Goal: Task Accomplishment & Management: Manage account settings

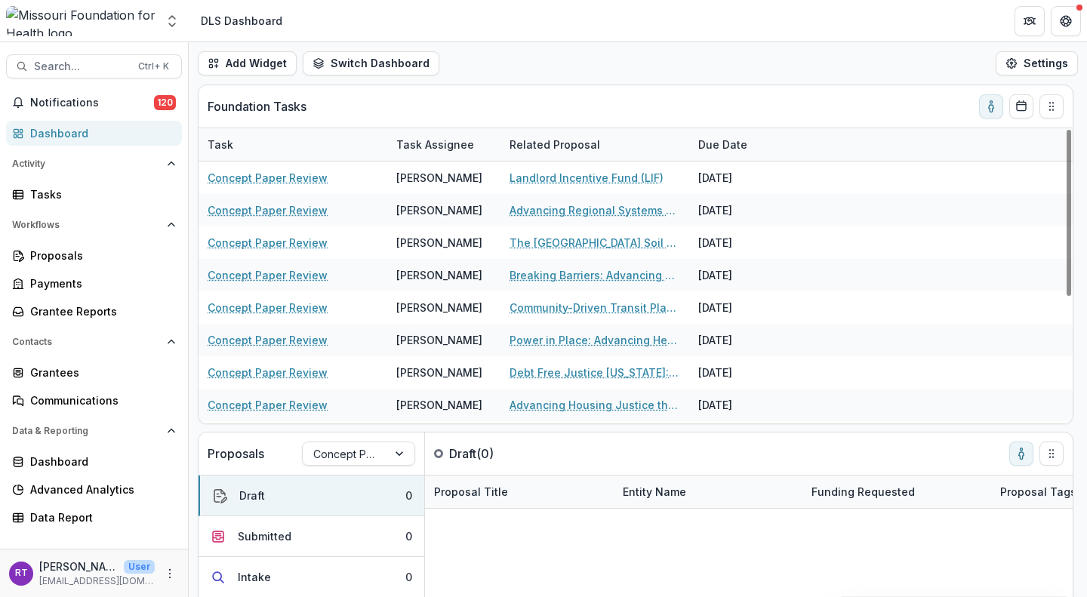
click at [72, 108] on span "Notifications" at bounding box center [92, 103] width 124 height 13
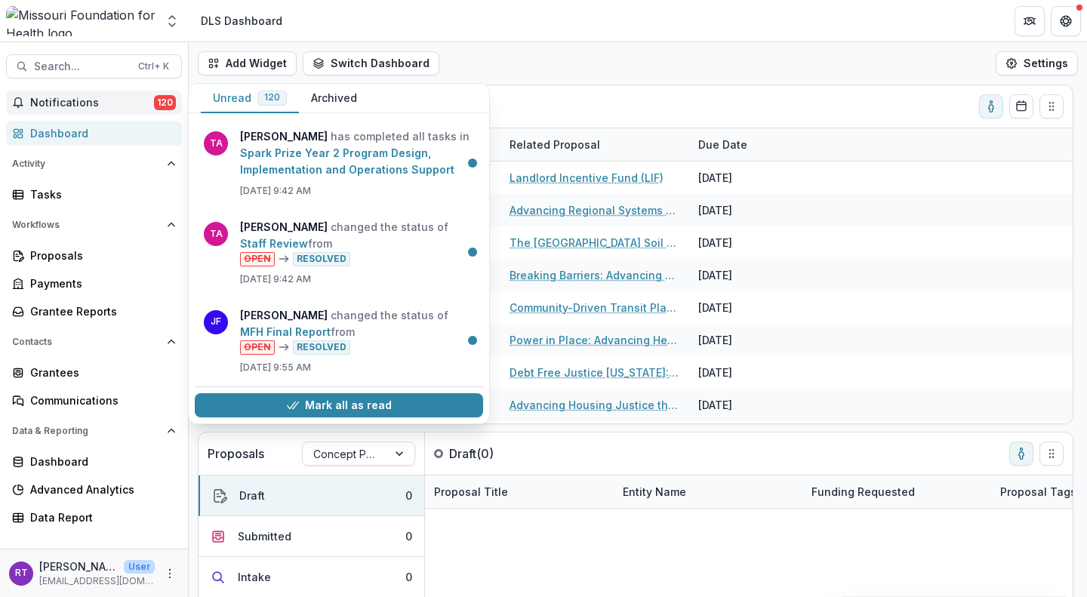
click at [308, 248] on link "Staff Review" at bounding box center [274, 243] width 68 height 13
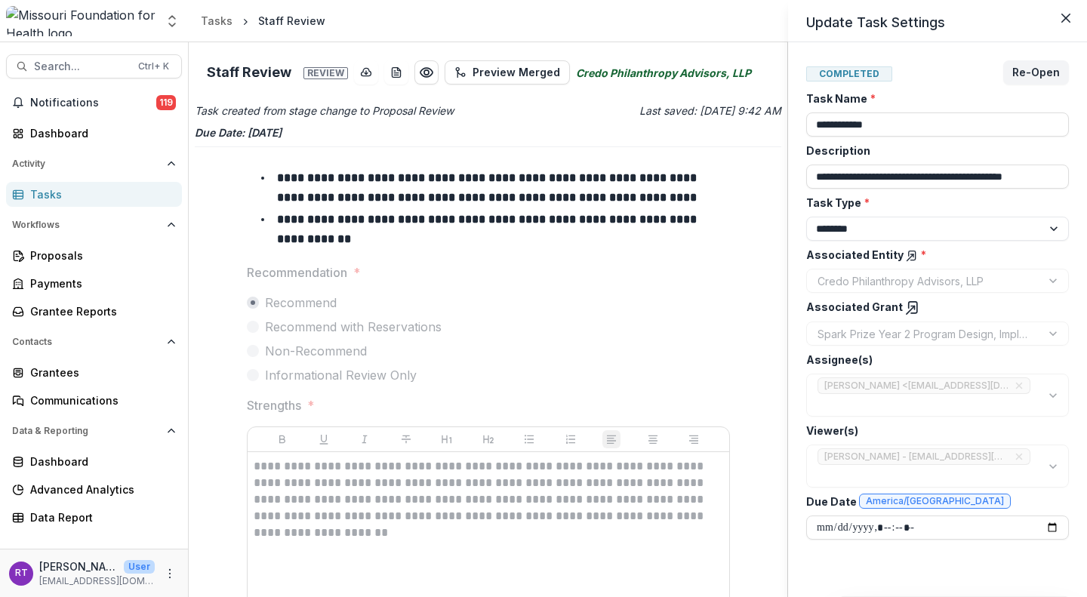
drag, startPoint x: 785, startPoint y: 217, endPoint x: 799, endPoint y: 225, distance: 16.6
click at [773, 277] on div "**********" at bounding box center [543, 298] width 1087 height 597
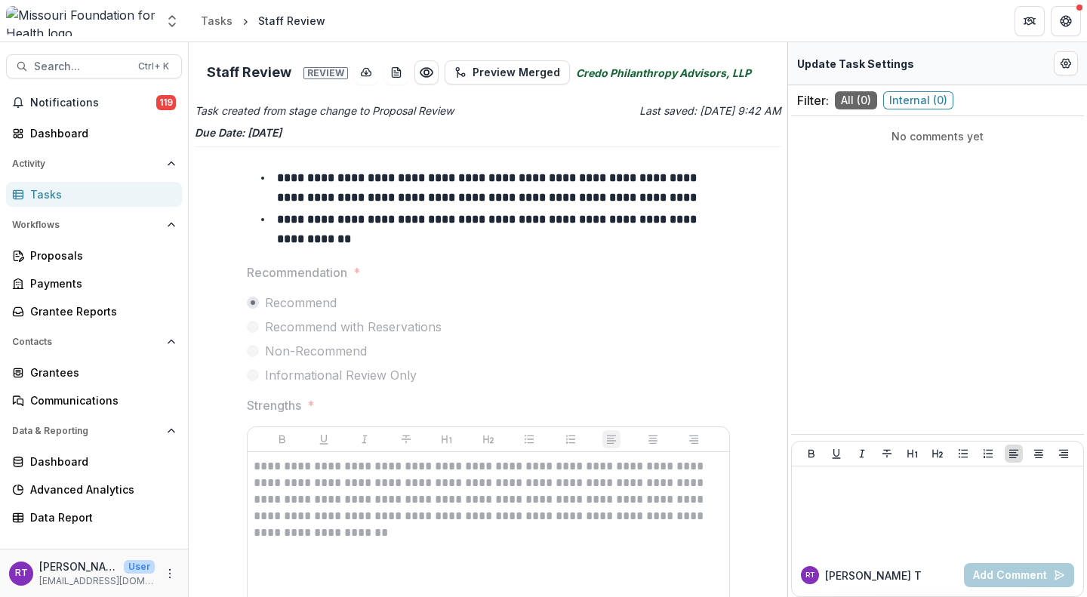
click at [73, 93] on button "Notifications 119" at bounding box center [94, 103] width 176 height 24
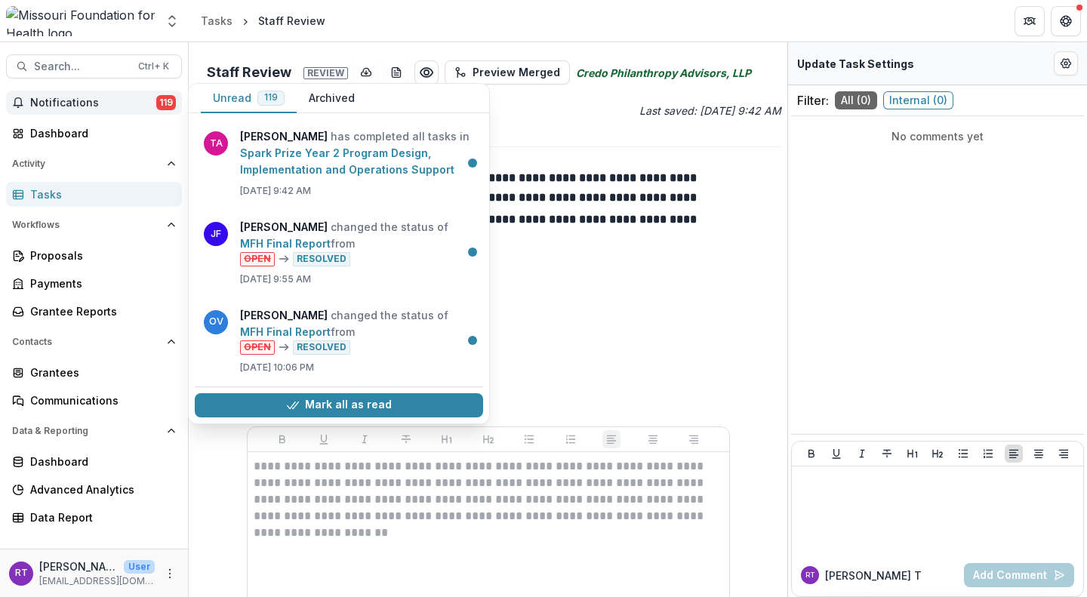
click at [321, 163] on link "Spark Prize Year 2 Program Design, Implementation and Operations Support" at bounding box center [347, 160] width 214 height 29
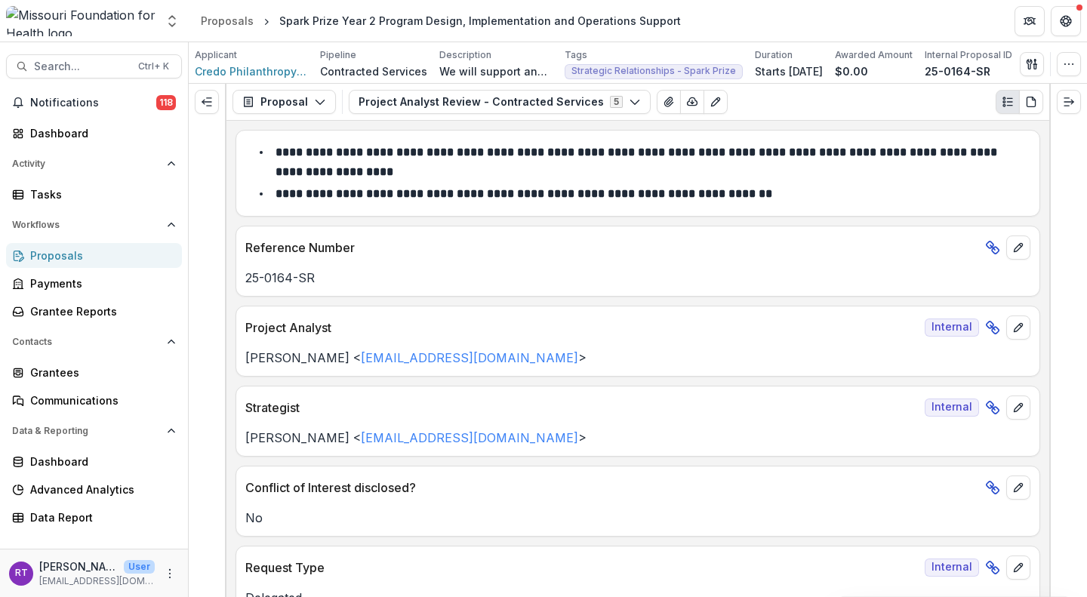
click at [205, 109] on button "Expand left" at bounding box center [207, 102] width 24 height 24
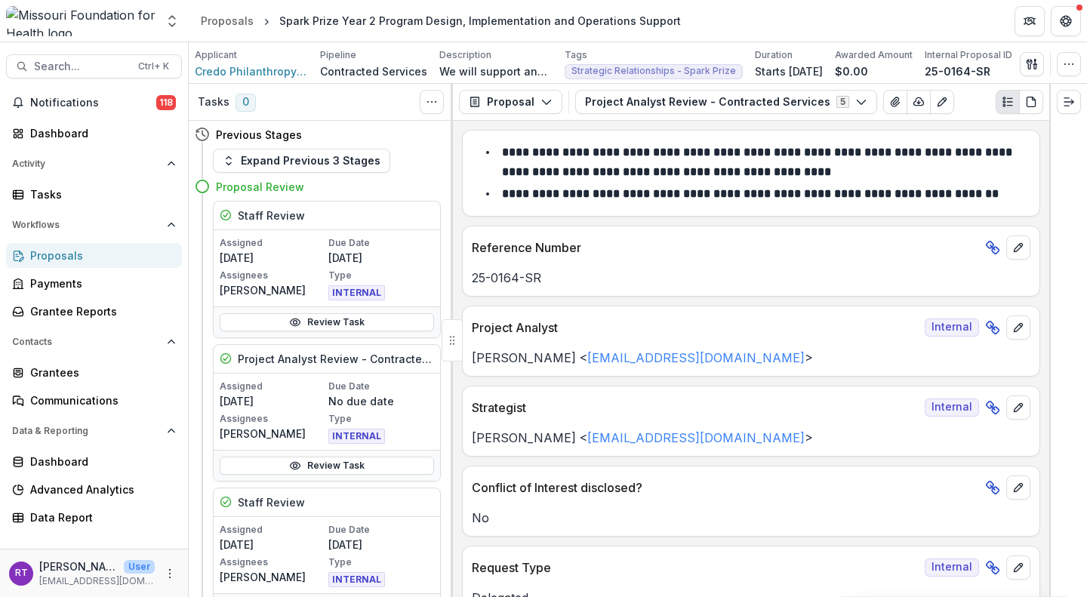
click at [322, 325] on link "Review Task" at bounding box center [327, 322] width 214 height 18
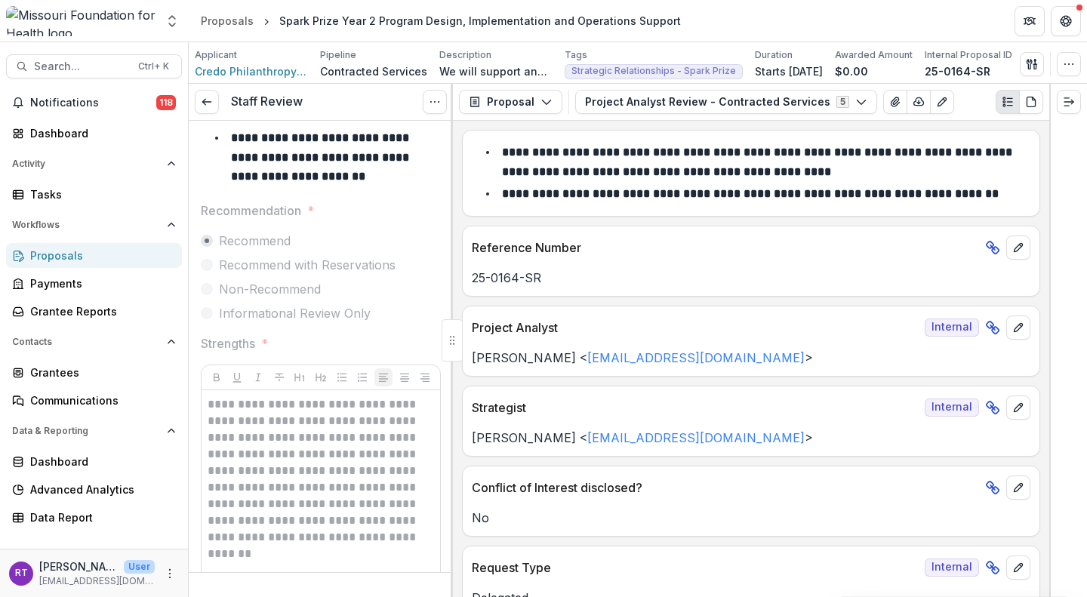
scroll to position [75, 0]
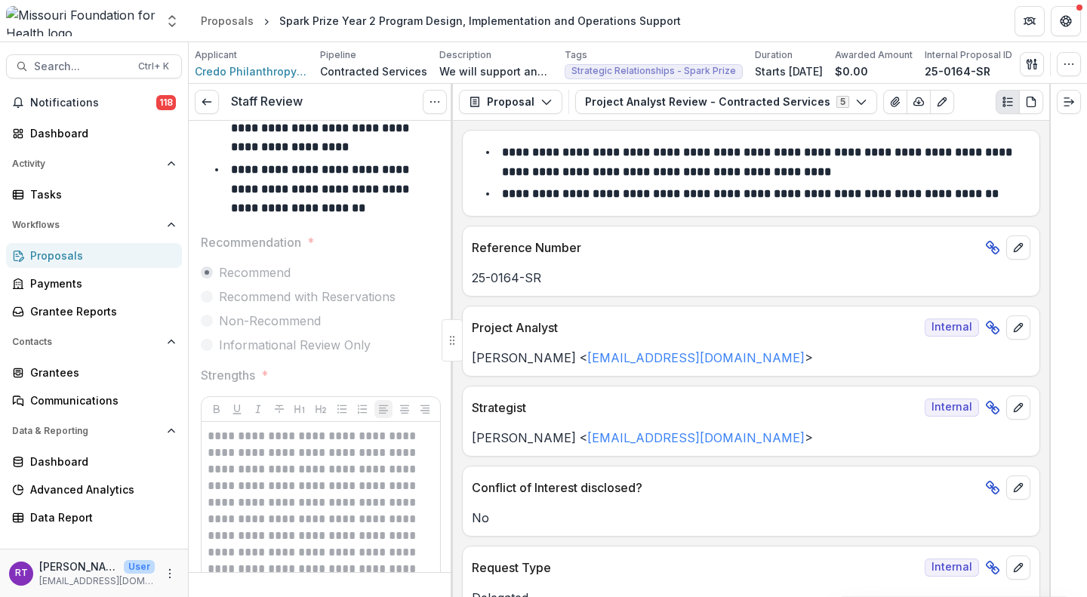
click at [203, 115] on div "Staff Review View task Reopen Task" at bounding box center [321, 102] width 264 height 37
click at [203, 114] on div "Staff Review View task Reopen Task" at bounding box center [321, 102] width 264 height 37
click at [206, 101] on icon at bounding box center [207, 102] width 12 height 12
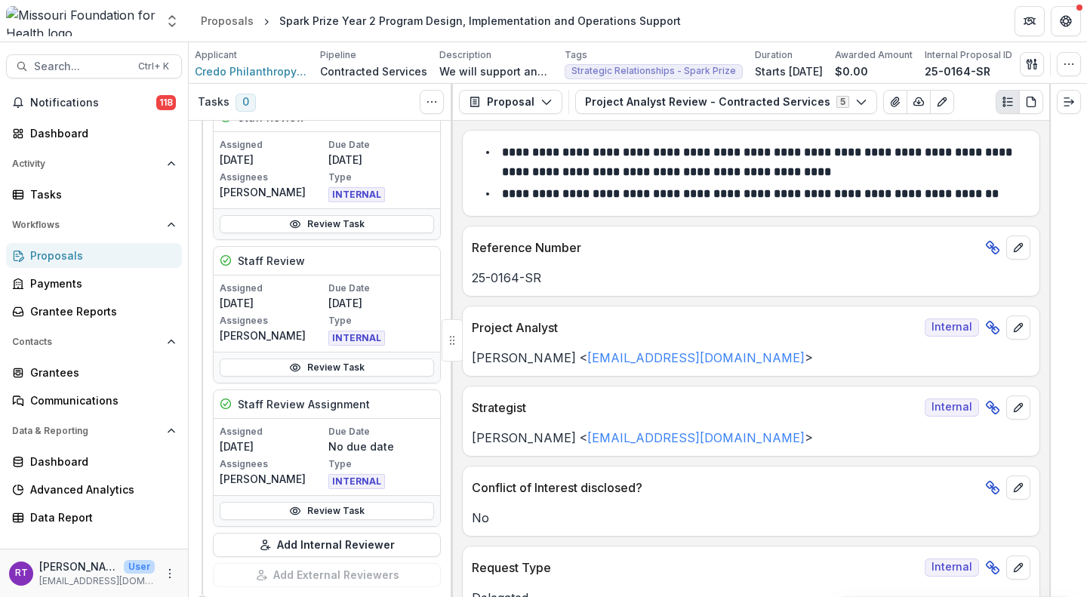
scroll to position [226, 0]
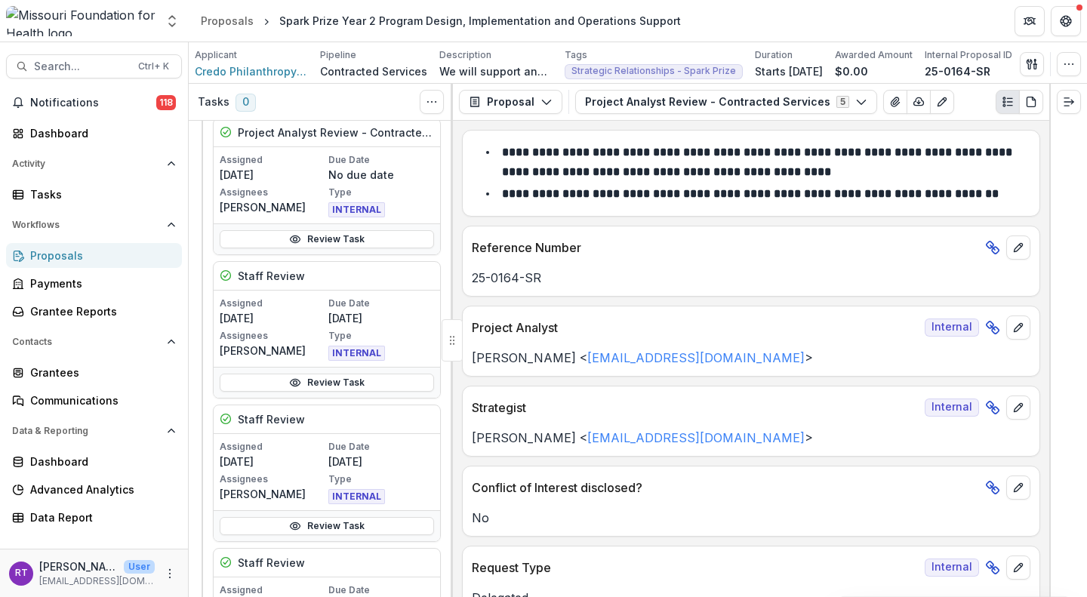
click at [291, 235] on icon at bounding box center [295, 239] width 12 height 12
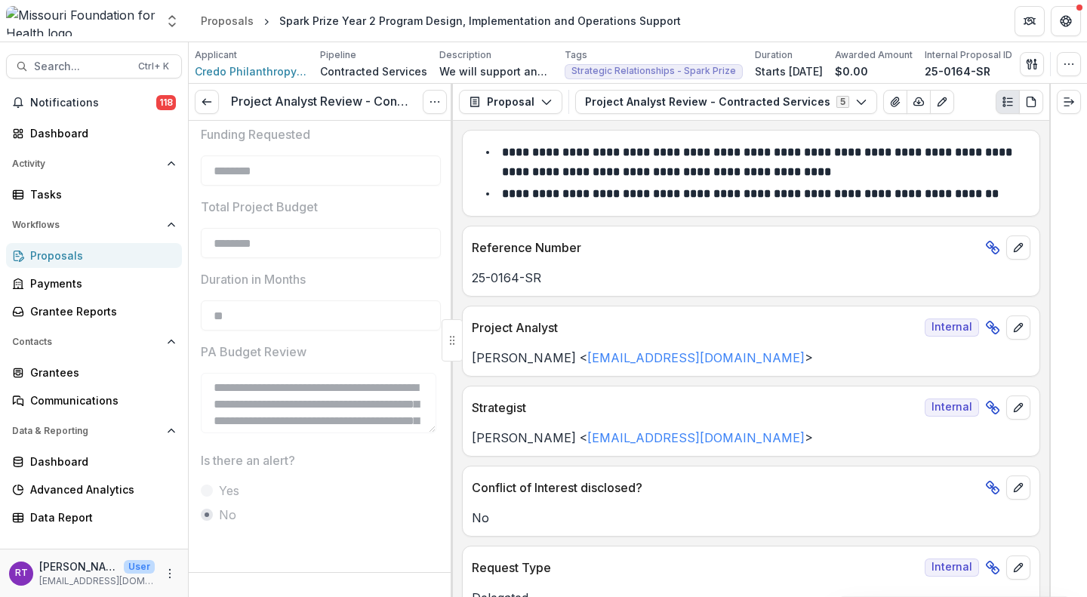
click at [219, 98] on div "Project Analyst Review - Contracted Services View task Reopen Task" at bounding box center [321, 102] width 264 height 37
click at [214, 105] on link at bounding box center [207, 102] width 24 height 24
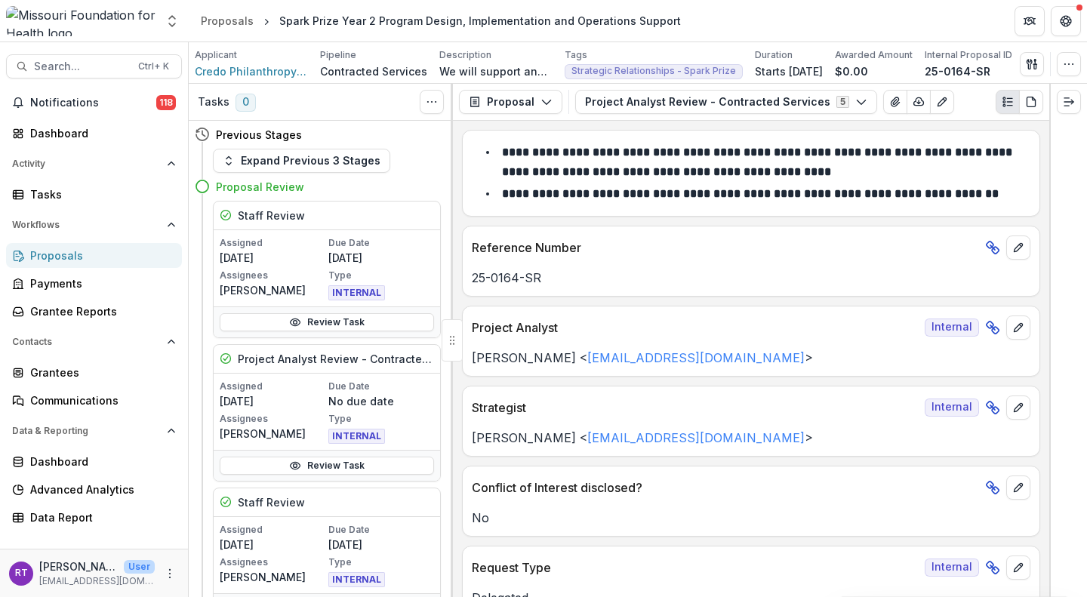
click at [666, 106] on button "Project Analyst Review - Contracted Services 5" at bounding box center [726, 102] width 302 height 24
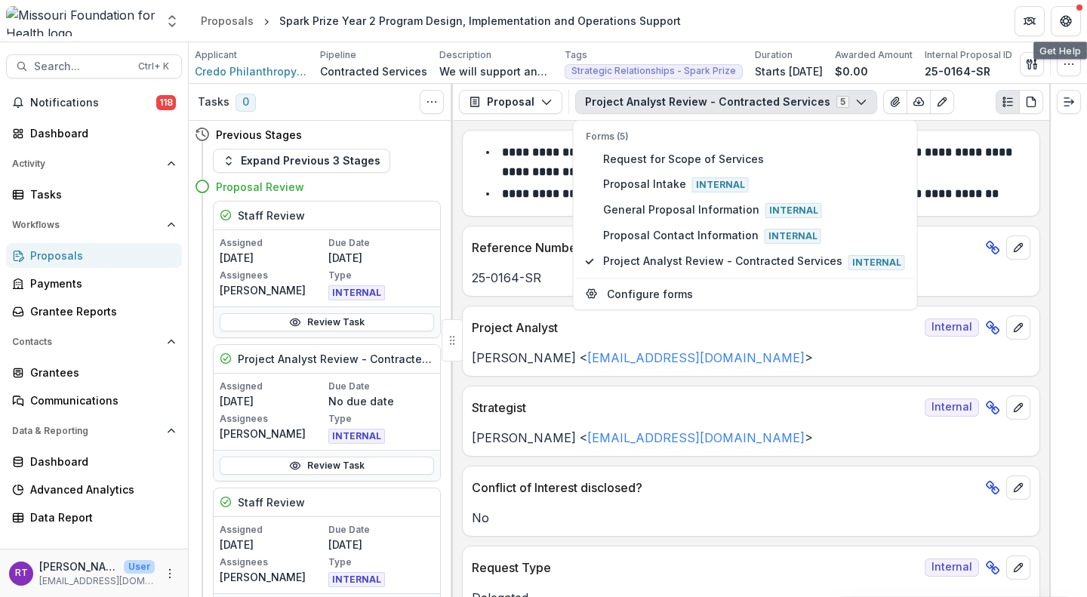
click at [1023, 75] on div "Send Email Proposal Files Edit Viewers View All Reviews View Related Entities" at bounding box center [1032, 64] width 24 height 24
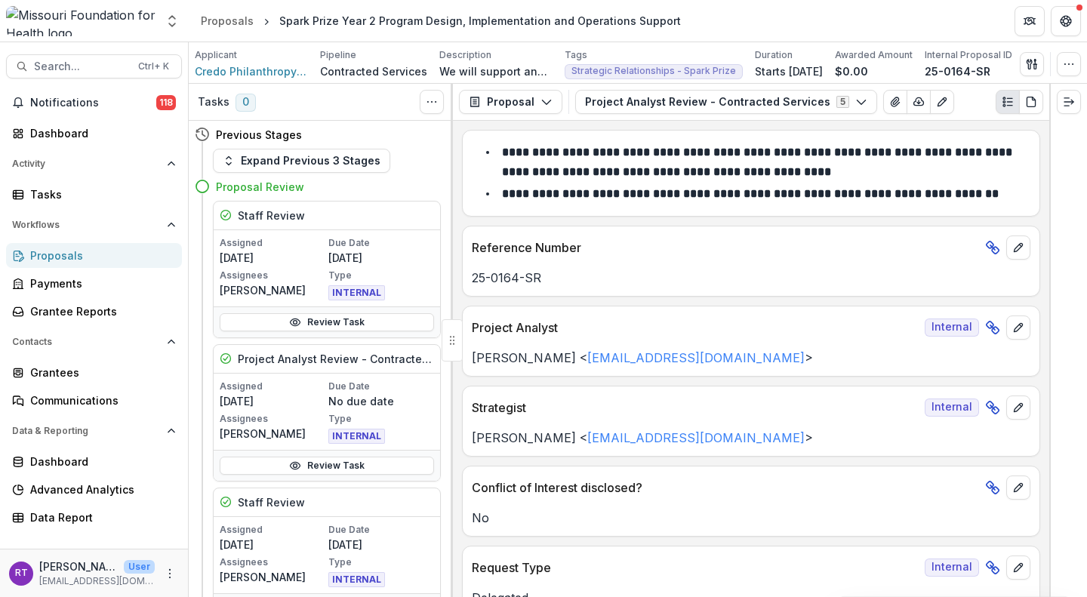
click at [1031, 60] on icon "button" at bounding box center [1032, 64] width 12 height 12
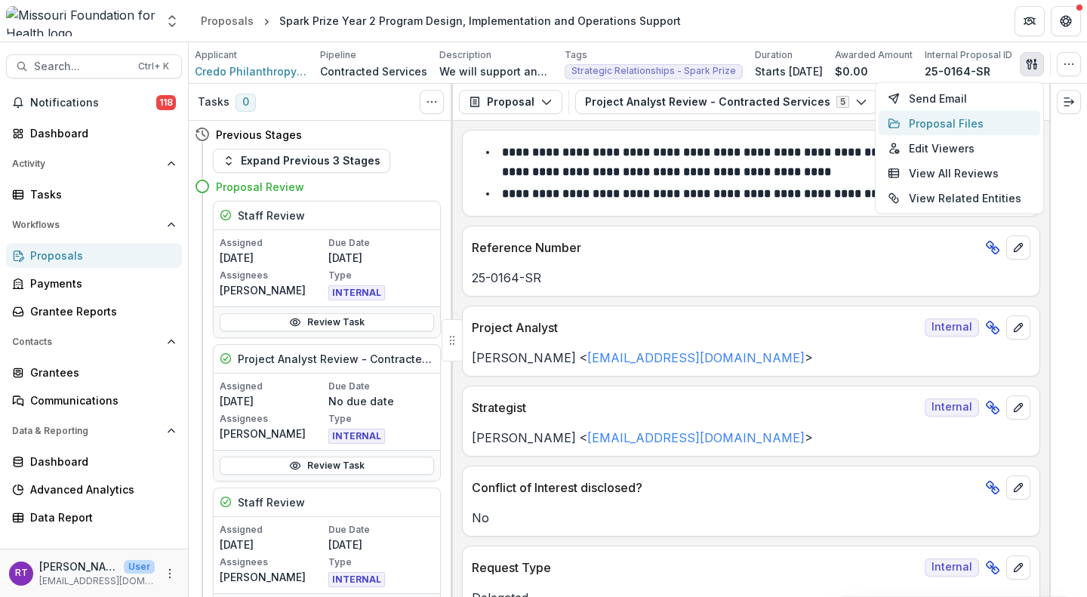
click at [928, 112] on button "Proposal Files" at bounding box center [960, 123] width 162 height 25
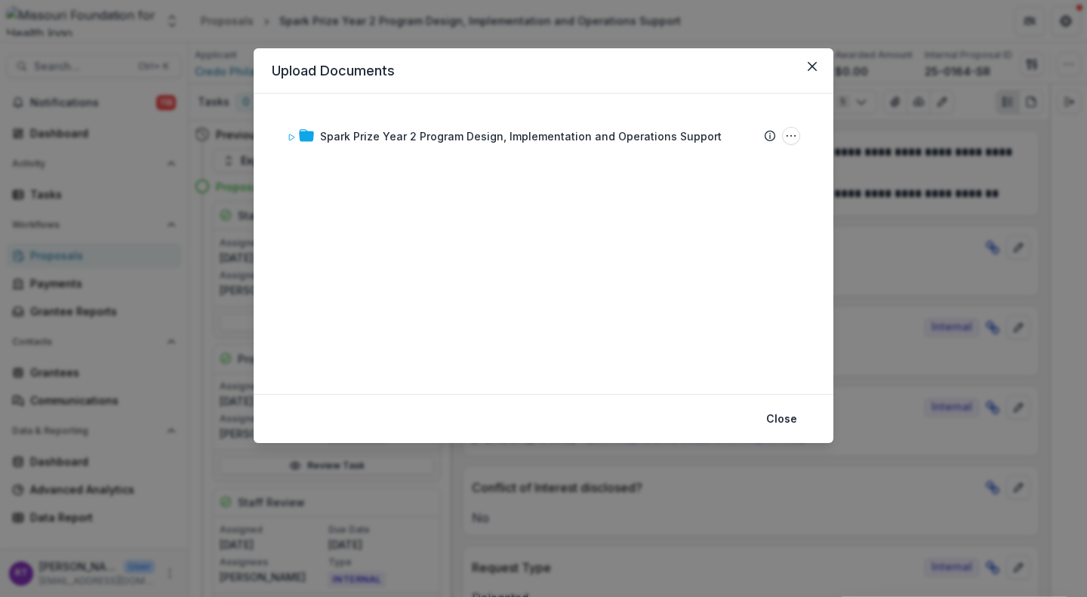
click at [547, 140] on div "Spark Prize Year 2 Program Design, Implementation and Operations Support" at bounding box center [521, 136] width 402 height 16
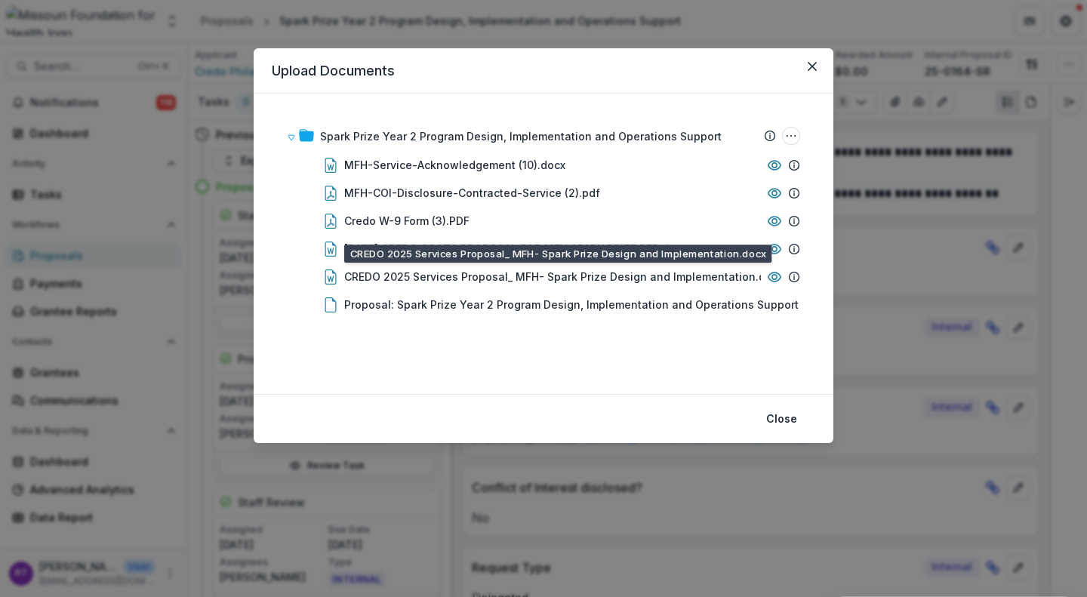
click at [631, 282] on div "CREDO 2025 Services Proposal_ MFH- Spark Prize Design and Implementation.docx" at bounding box center [563, 277] width 439 height 16
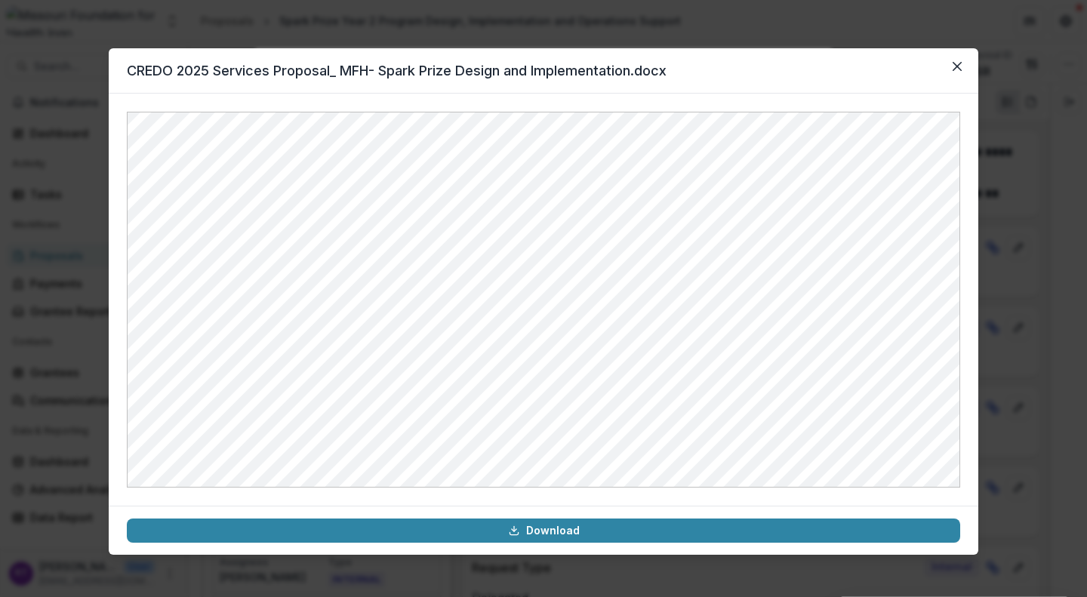
click at [956, 63] on icon "Close" at bounding box center [957, 66] width 9 height 9
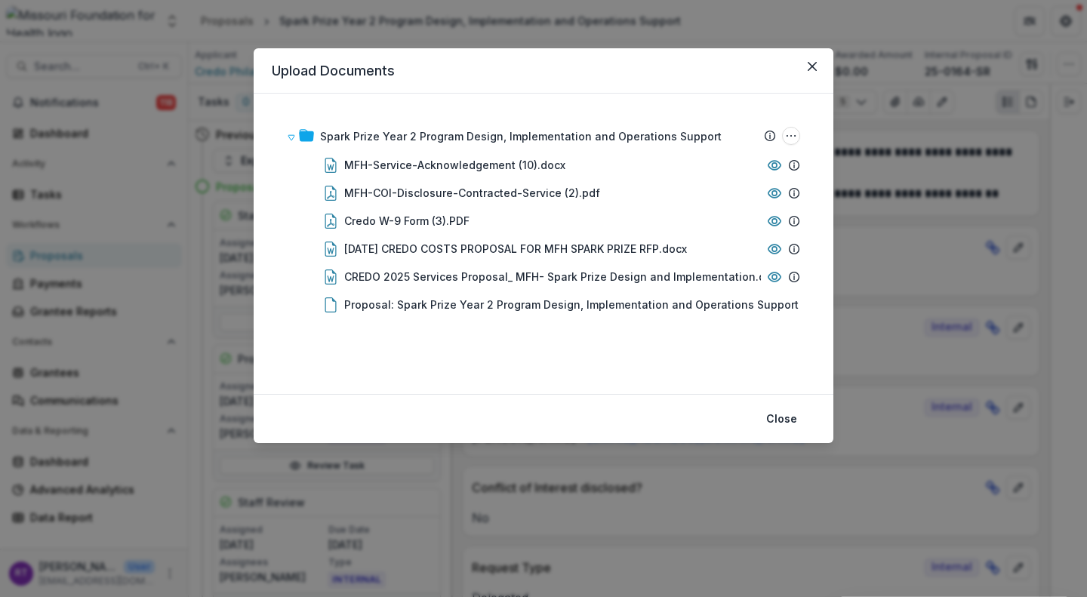
drag, startPoint x: 817, startPoint y: 63, endPoint x: 824, endPoint y: 51, distance: 13.2
click at [817, 63] on button "Close" at bounding box center [812, 66] width 24 height 24
